Goal: Transaction & Acquisition: Purchase product/service

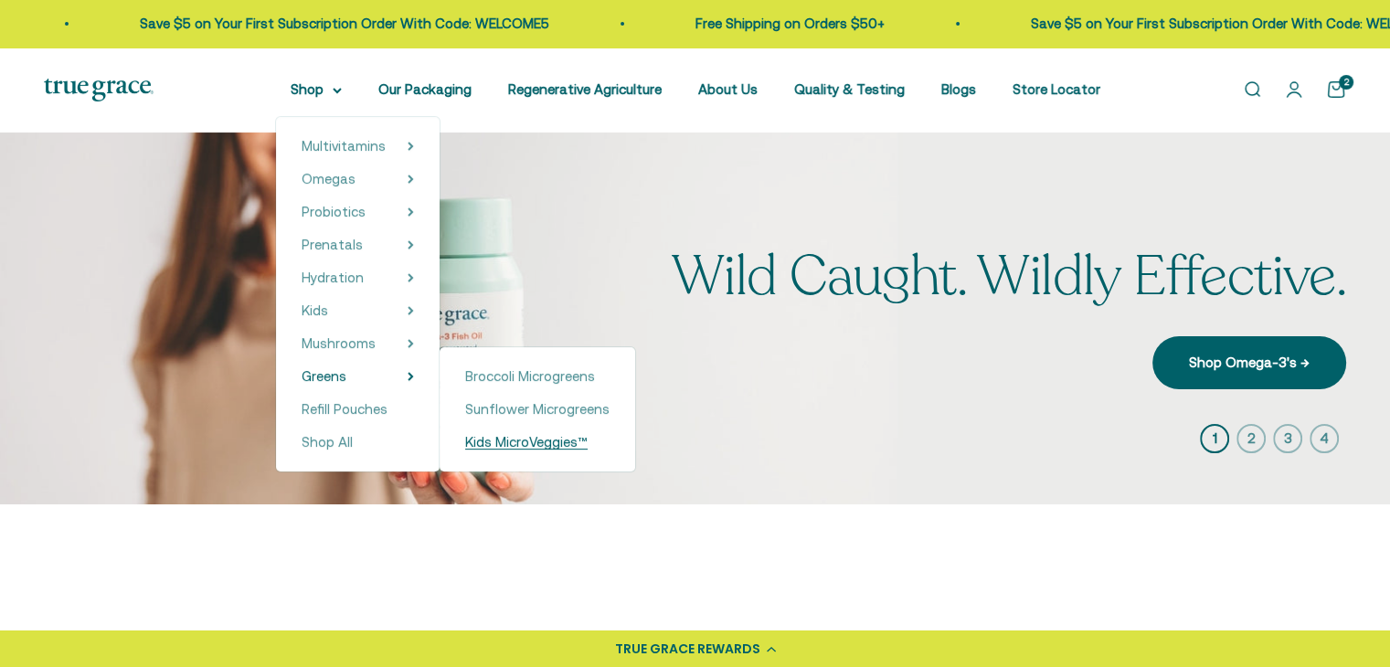
click at [525, 439] on span "Kids MicroVeggies™" at bounding box center [526, 442] width 122 height 16
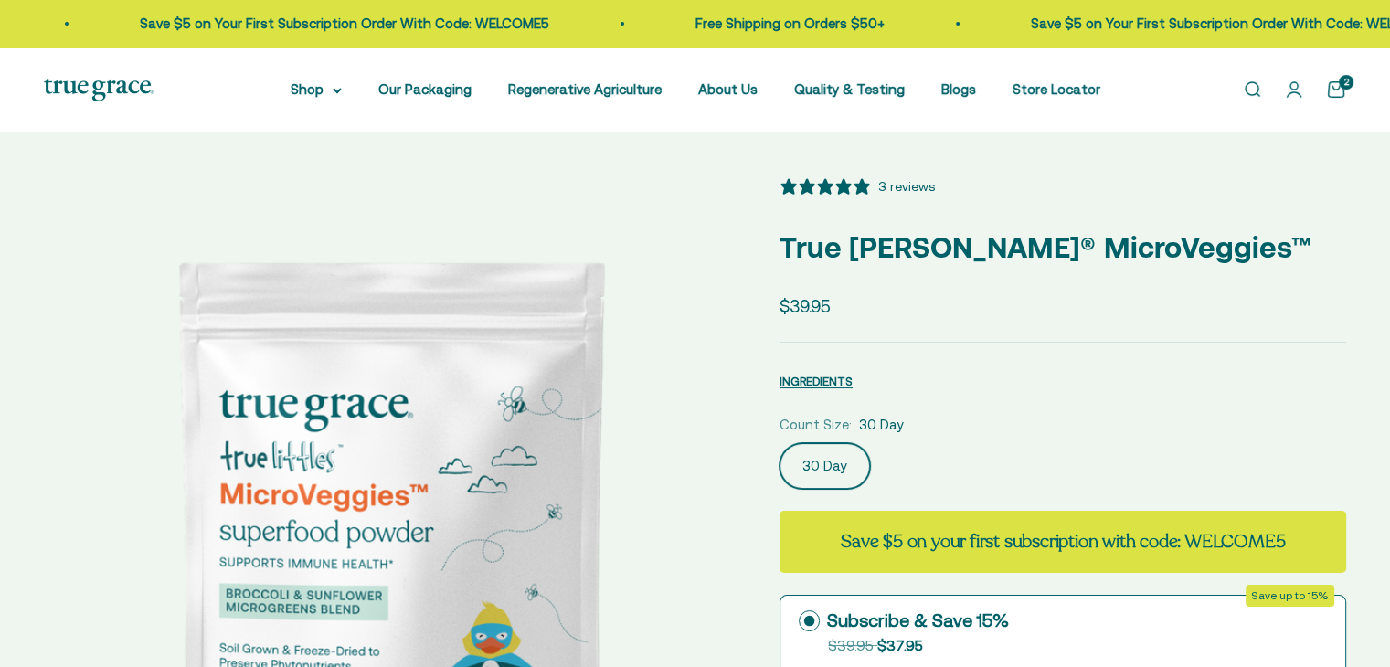
select select "3"
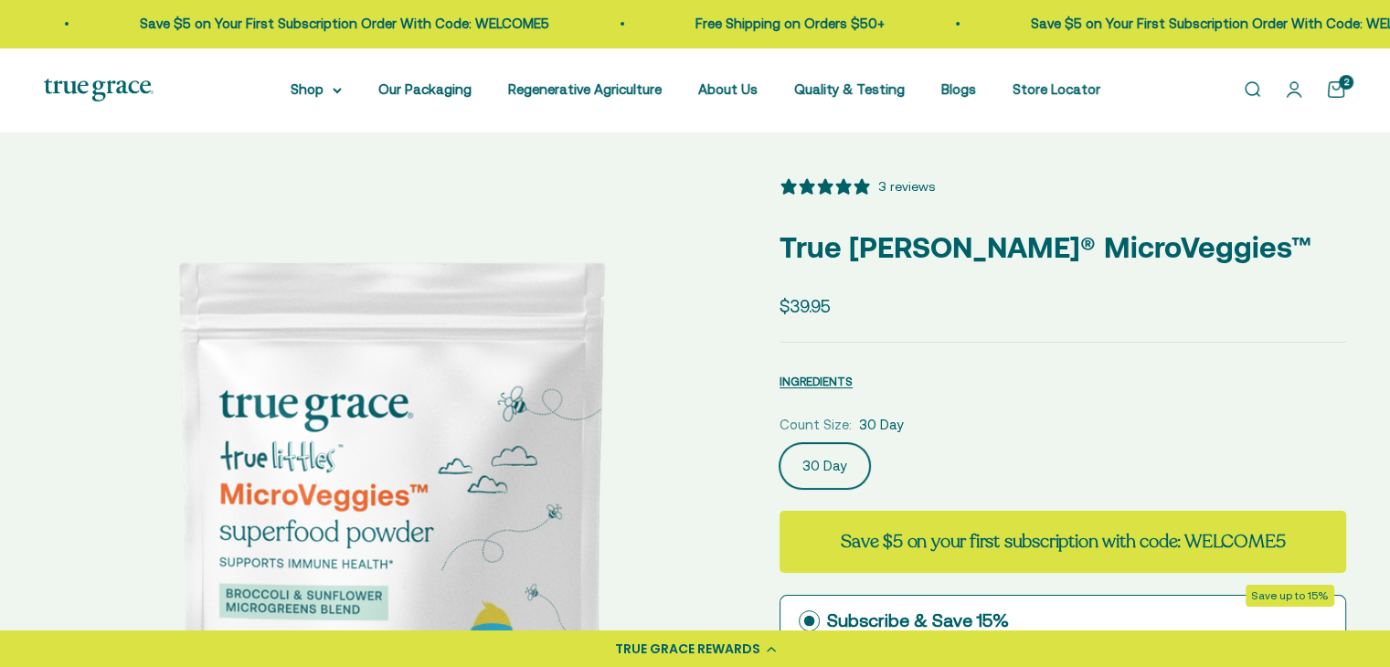
click at [529, 482] on img at bounding box center [390, 522] width 692 height 692
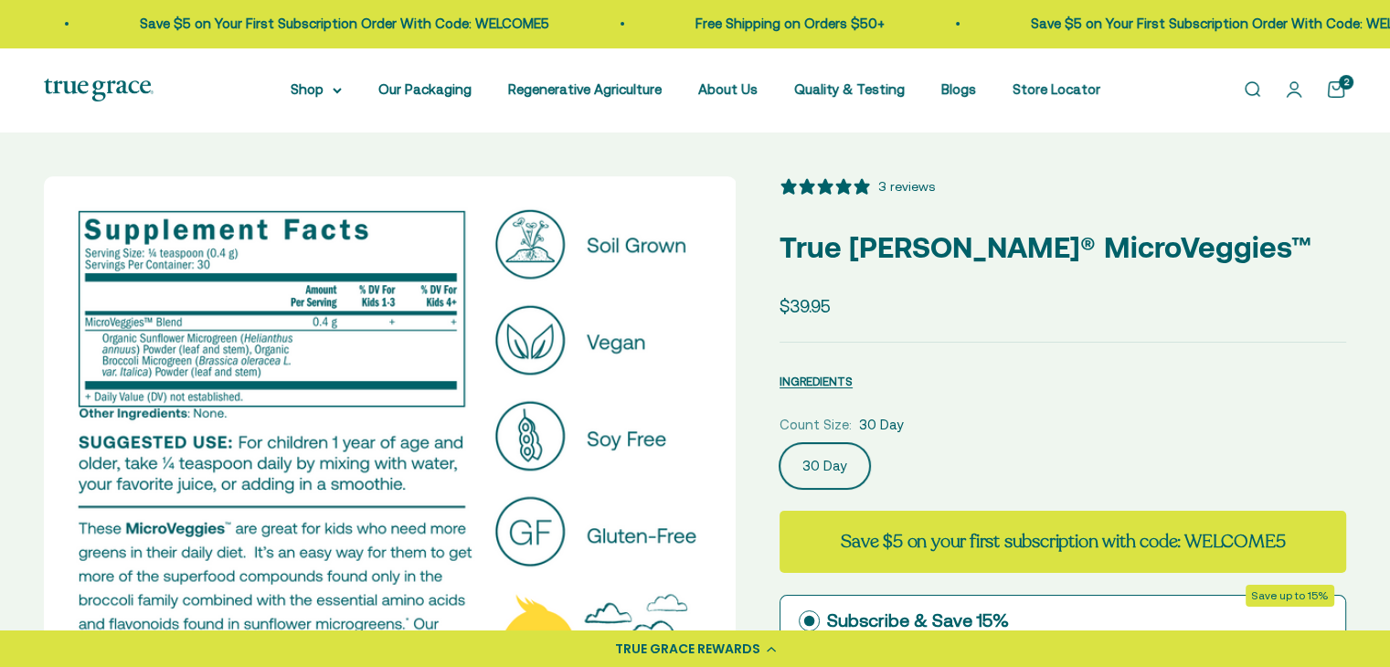
scroll to position [11, 0]
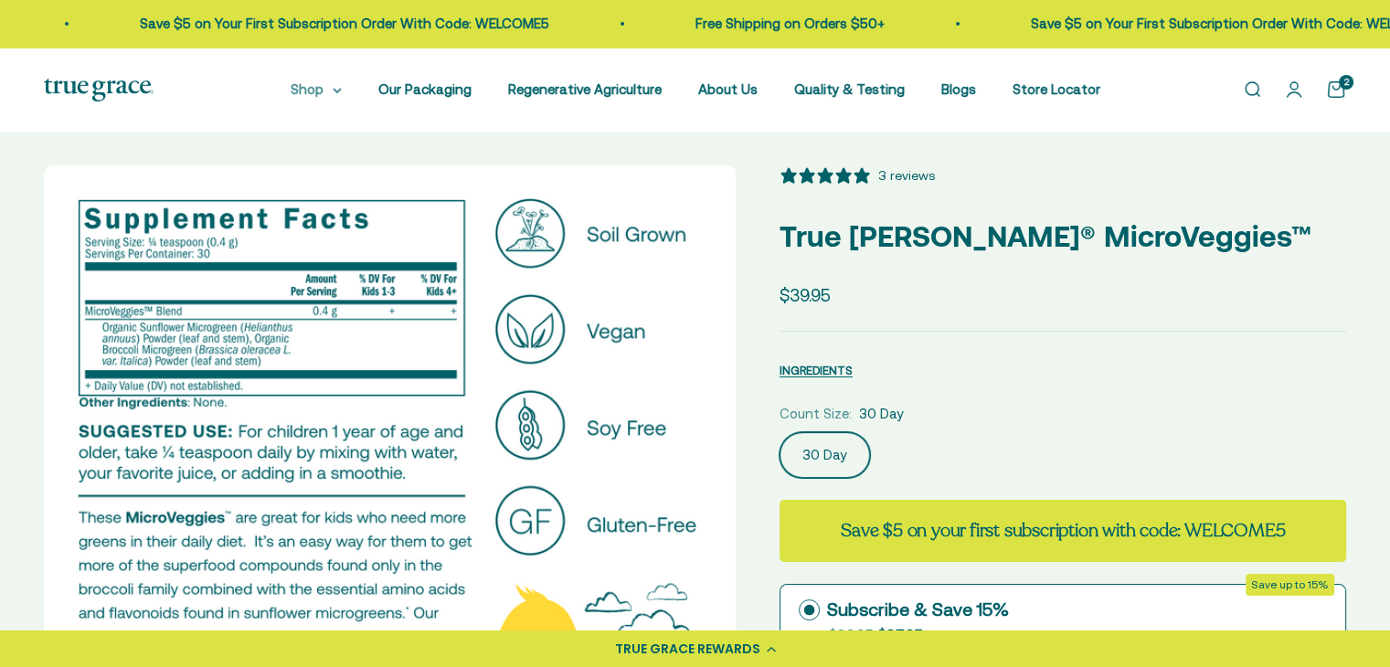
click at [317, 90] on summary "Shop" at bounding box center [316, 90] width 51 height 22
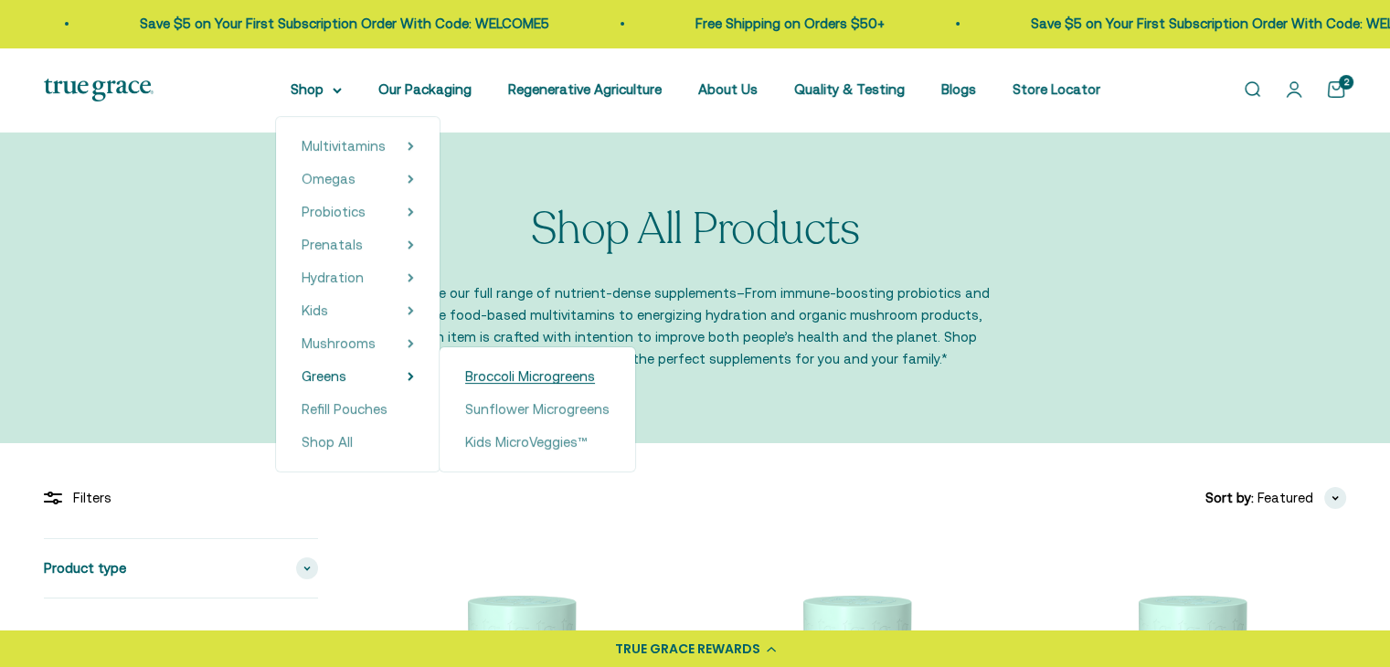
click at [520, 379] on span "Broccoli Microgreens" at bounding box center [530, 376] width 130 height 16
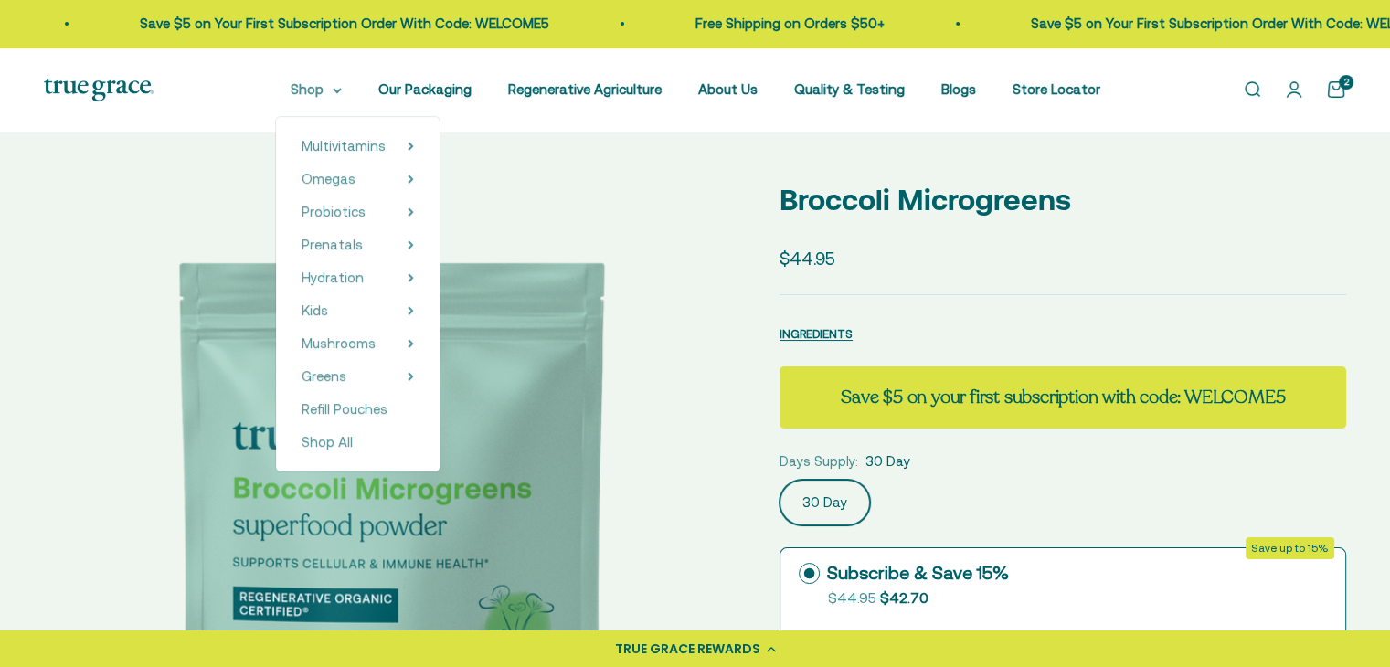
select select "3"
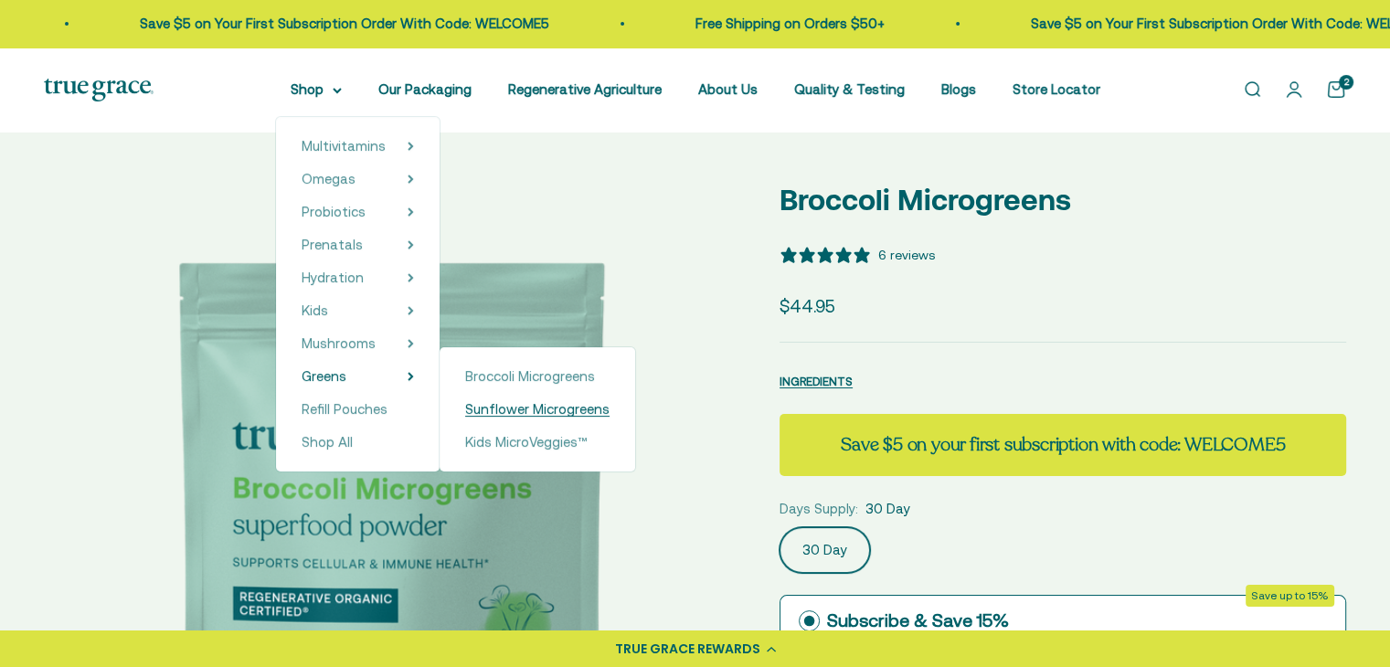
click at [528, 414] on span "Sunflower Microgreens" at bounding box center [537, 409] width 144 height 16
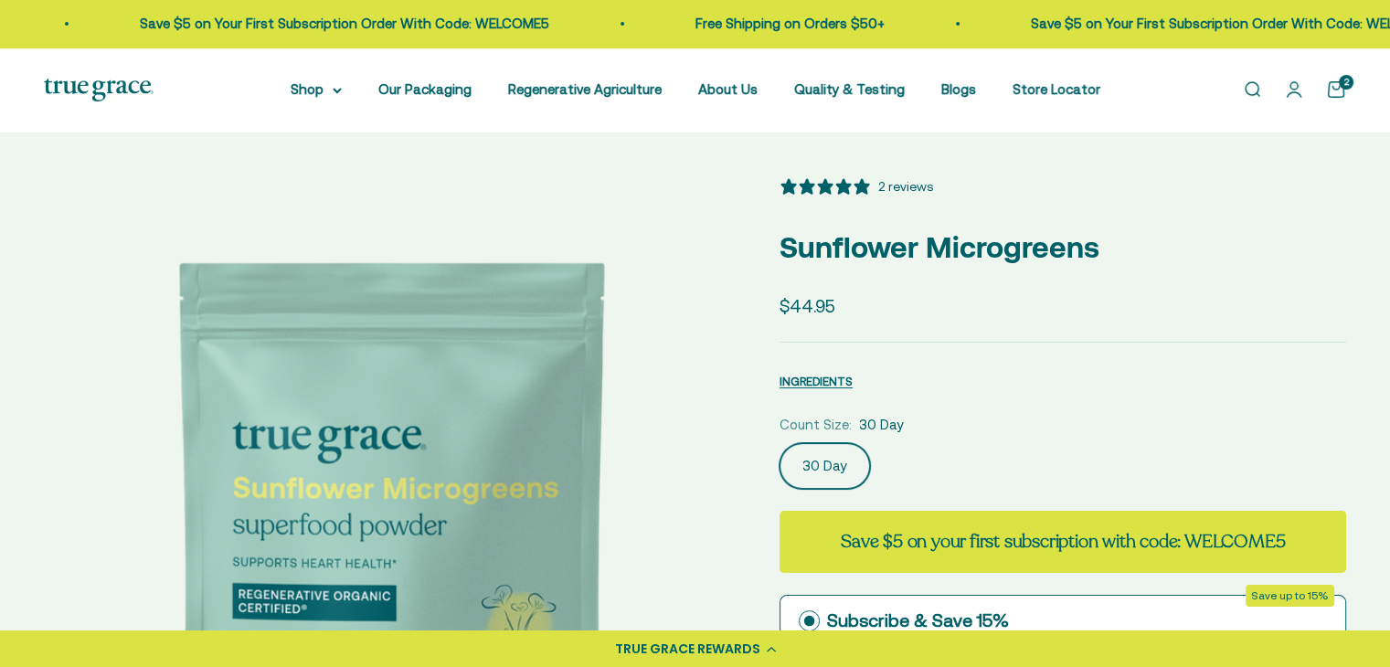
select select "3"
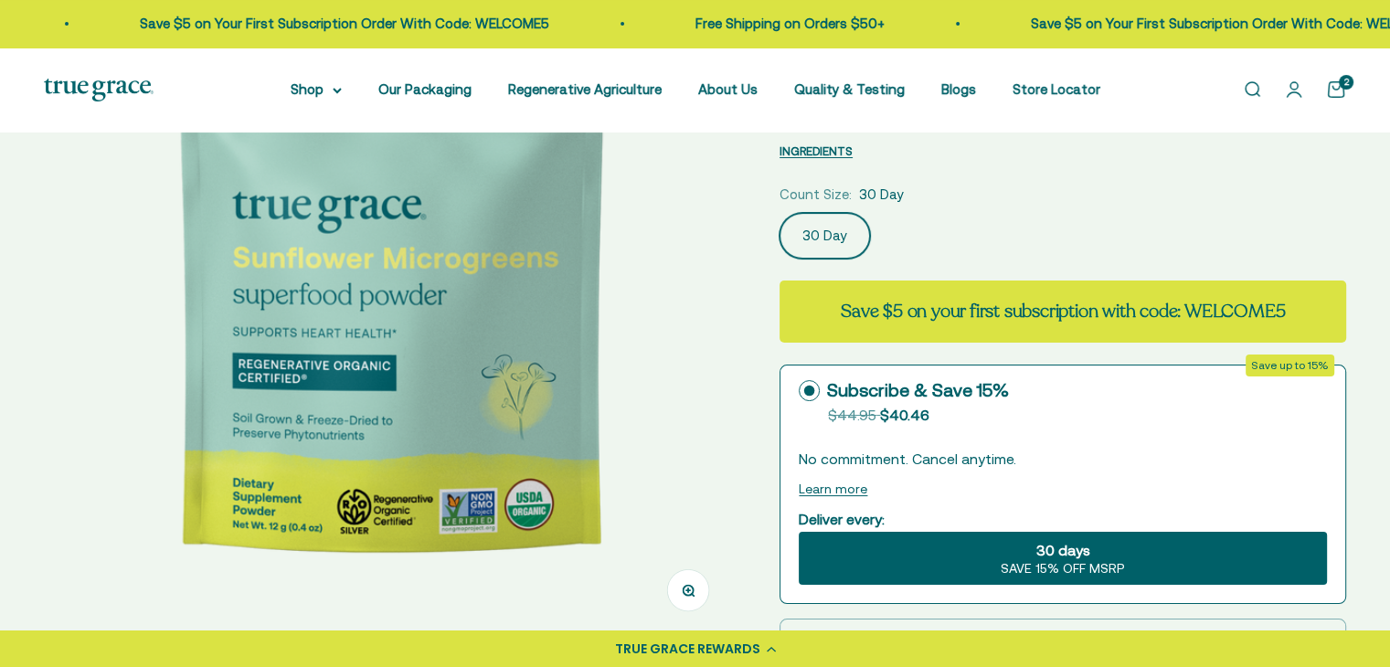
scroll to position [233, 0]
